Goal: Register for event/course

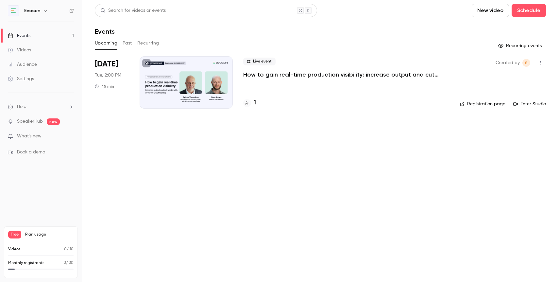
click at [31, 33] on link "Events 1" at bounding box center [41, 35] width 82 height 14
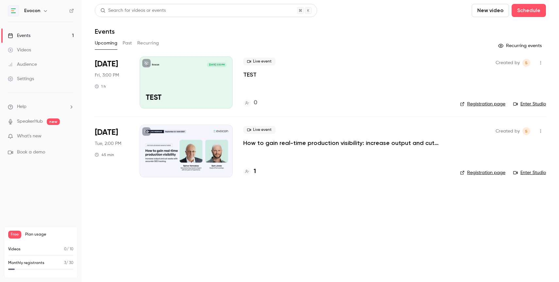
click at [185, 163] on div at bounding box center [186, 151] width 93 height 52
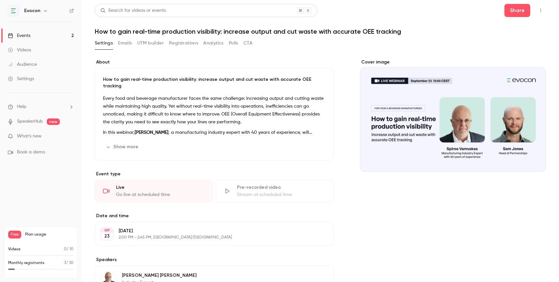
click at [182, 45] on button "Registrations" at bounding box center [183, 43] width 29 height 10
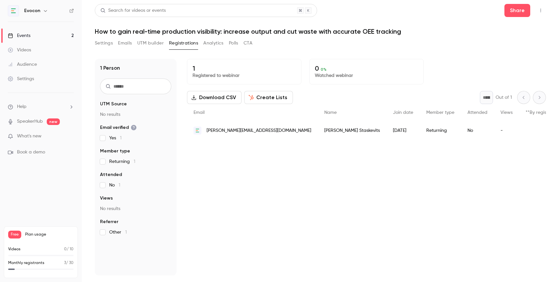
click at [23, 136] on span "What's new" at bounding box center [29, 136] width 25 height 7
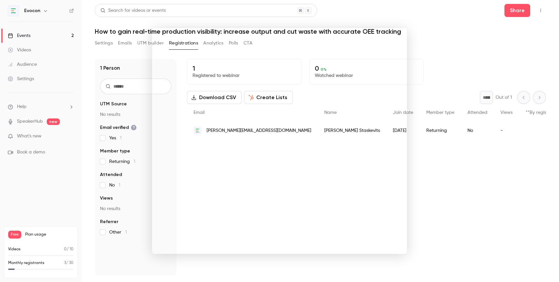
click at [481, 178] on div at bounding box center [279, 141] width 559 height 282
